Goal: Task Accomplishment & Management: Manage account settings

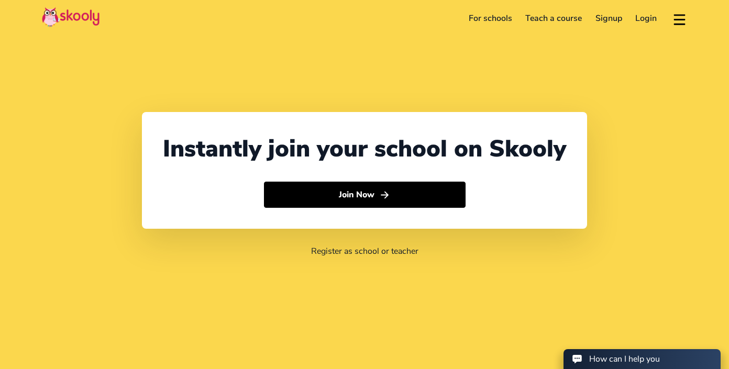
select select "971"
select select "[GEOGRAPHIC_DATA]"
select select "[GEOGRAPHIC_DATA]/[GEOGRAPHIC_DATA]"
click at [647, 13] on link "Login" at bounding box center [646, 18] width 35 height 17
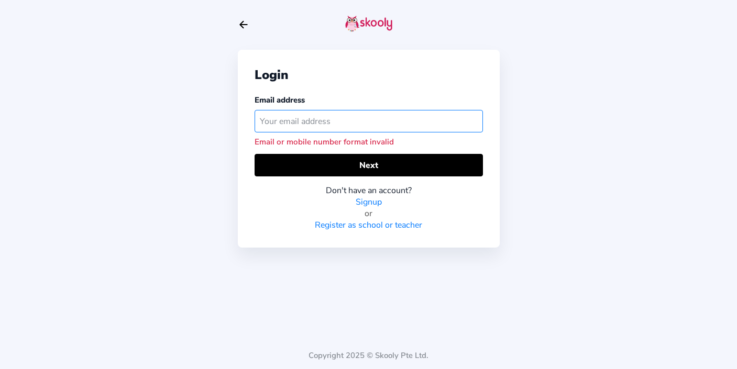
paste input "[EMAIL_ADDRESS][DOMAIN_NAME]"
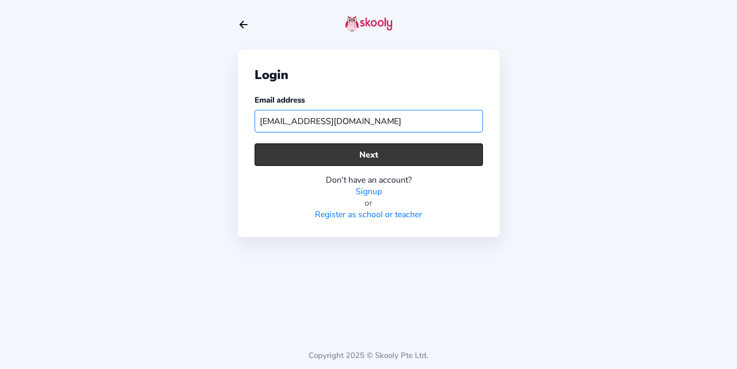
type input "[EMAIL_ADDRESS][DOMAIN_NAME]"
click at [411, 150] on button "Next" at bounding box center [368, 154] width 228 height 23
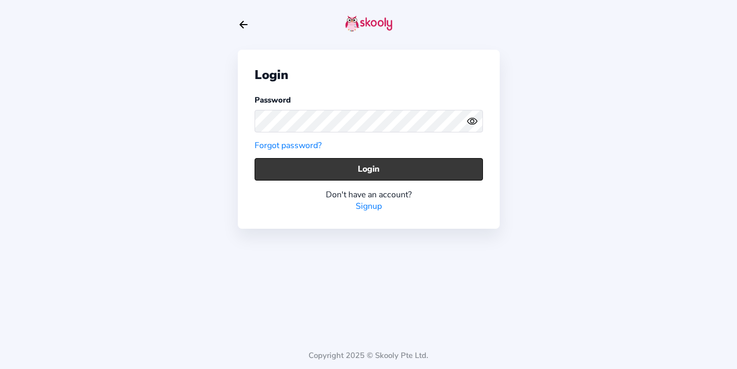
click at [352, 169] on button "Login" at bounding box center [368, 169] width 228 height 23
